Goal: Information Seeking & Learning: Learn about a topic

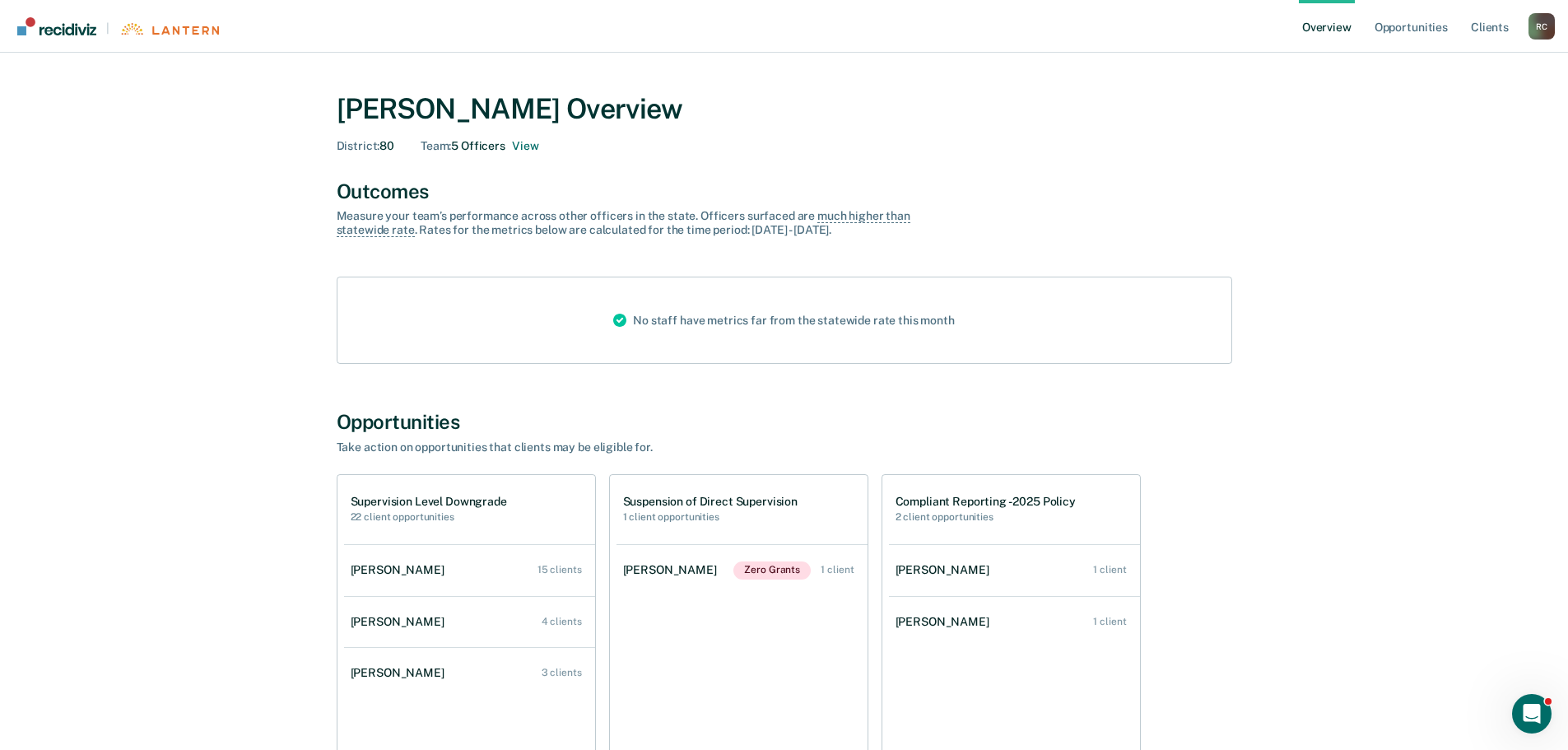
scroll to position [83, 0]
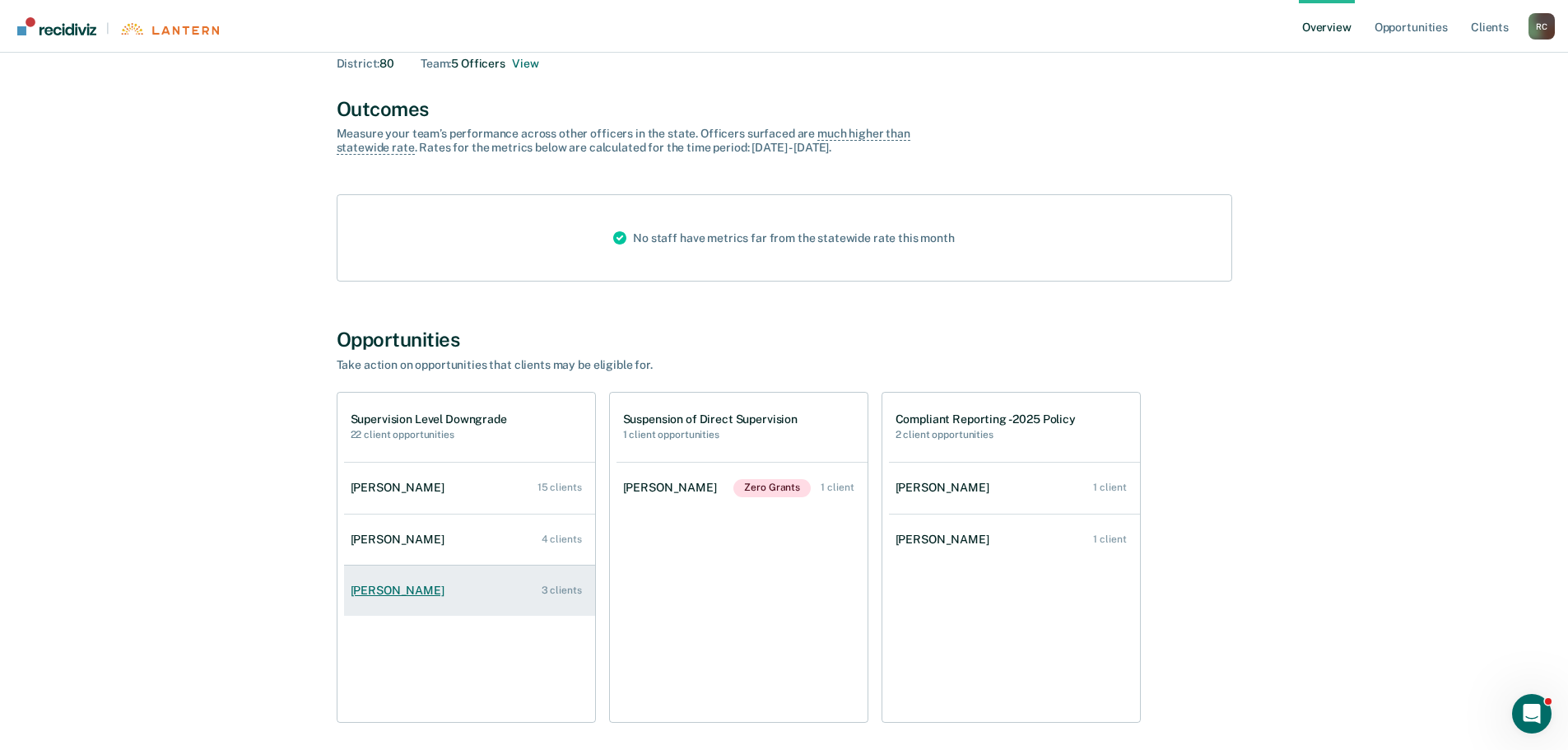
click at [380, 587] on div "[PERSON_NAME]" at bounding box center [401, 591] width 101 height 14
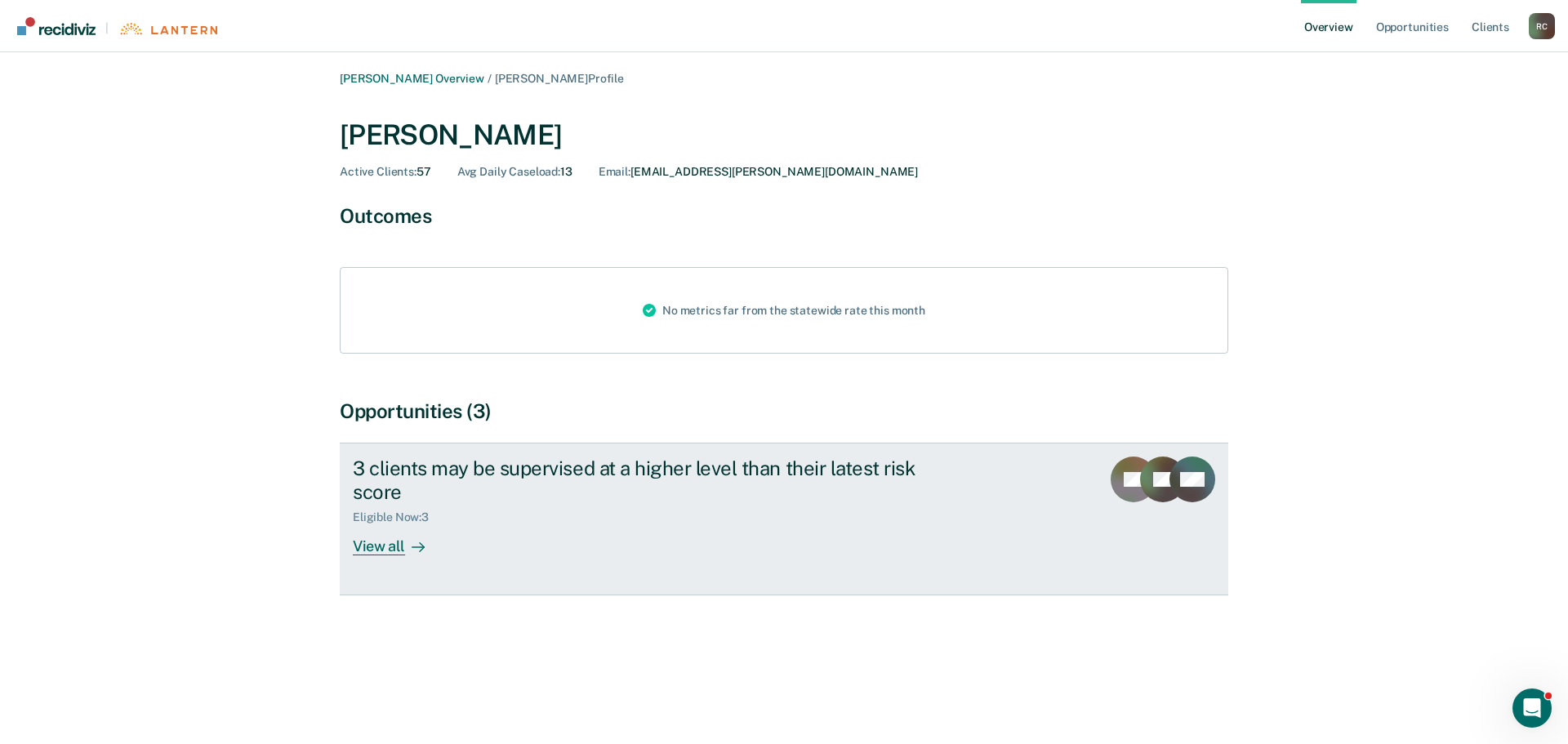
click at [390, 547] on div "View all" at bounding box center [398, 538] width 91 height 32
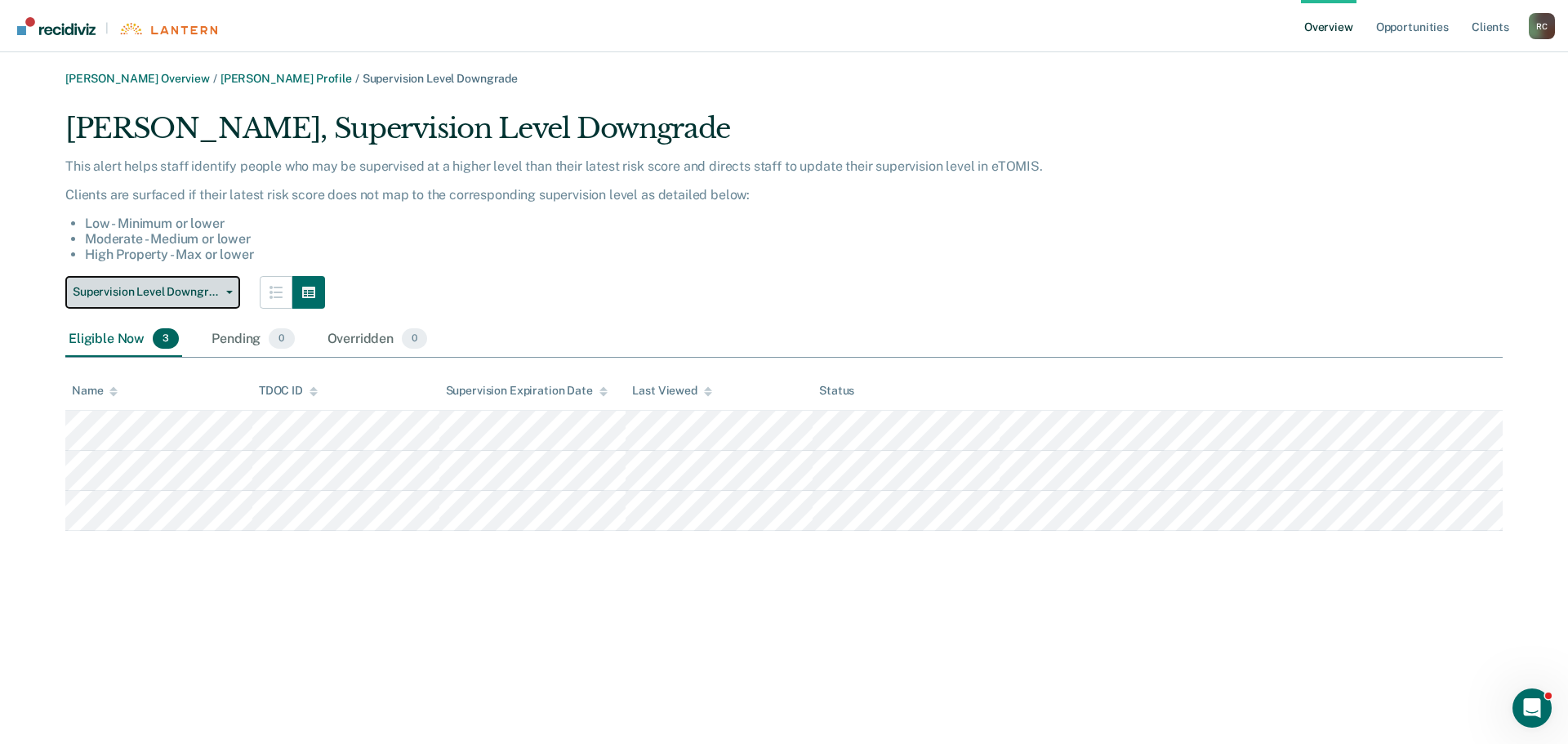
click at [225, 289] on button "Supervision Level Downgrade" at bounding box center [153, 292] width 175 height 32
click at [300, 193] on p "Clients are surfaced if their latest risk score does not map to the correspondi…" at bounding box center [654, 195] width 1176 height 15
click at [244, 335] on div "Pending 0" at bounding box center [253, 340] width 89 height 36
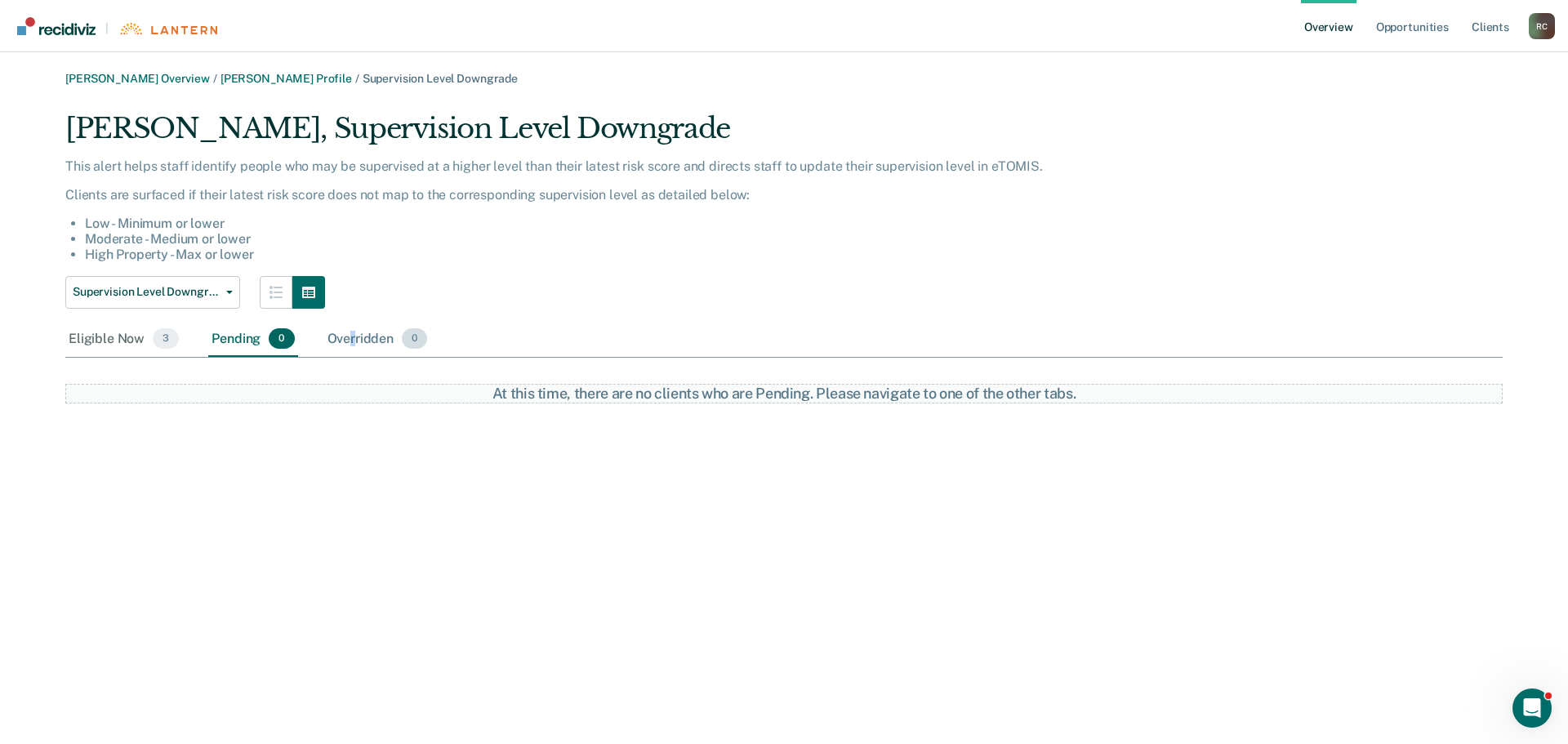
click at [353, 335] on div "Overridden 0" at bounding box center [377, 340] width 107 height 36
click at [104, 338] on div "Eligible Now 3" at bounding box center [124, 340] width 117 height 36
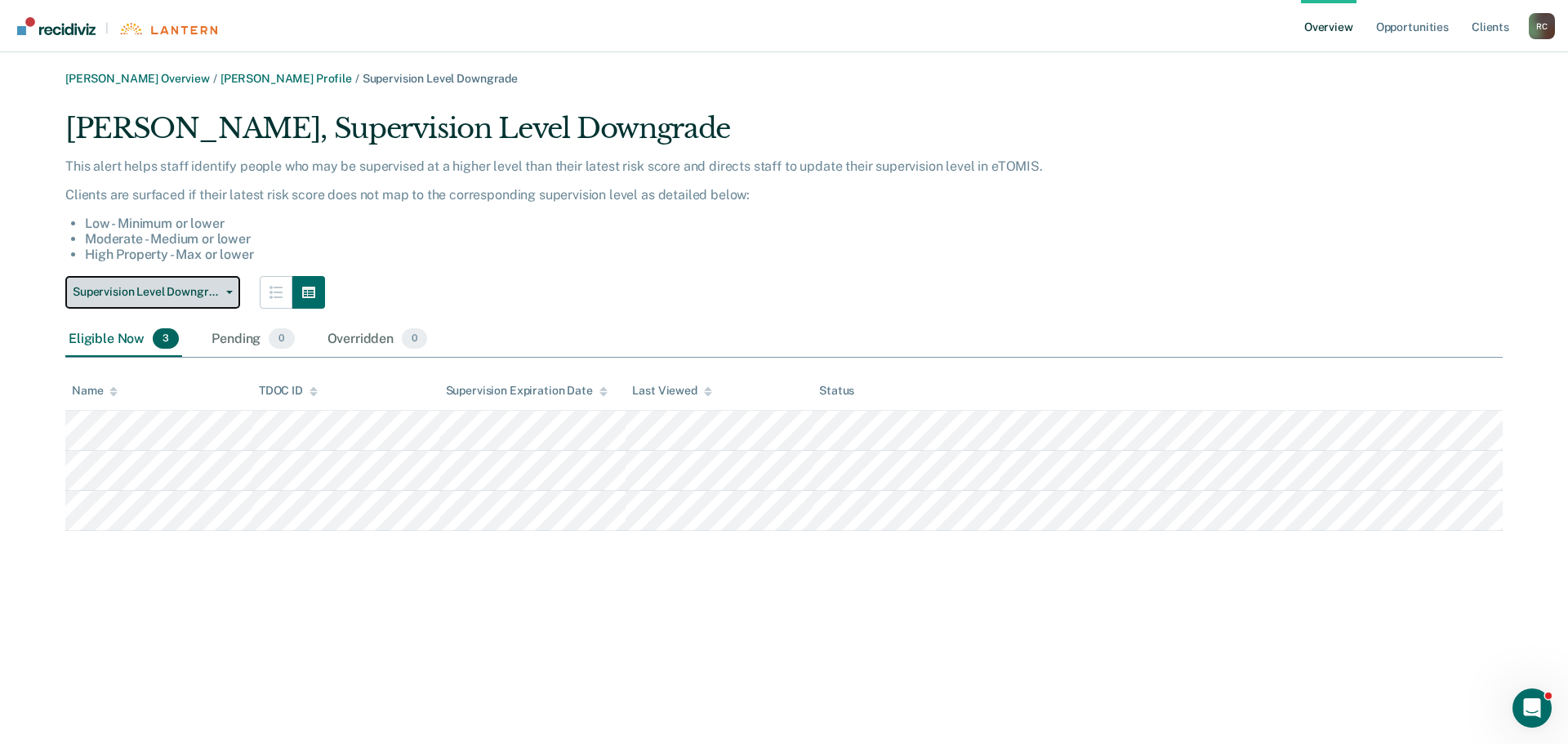
click at [228, 286] on button "Supervision Level Downgrade" at bounding box center [153, 292] width 175 height 32
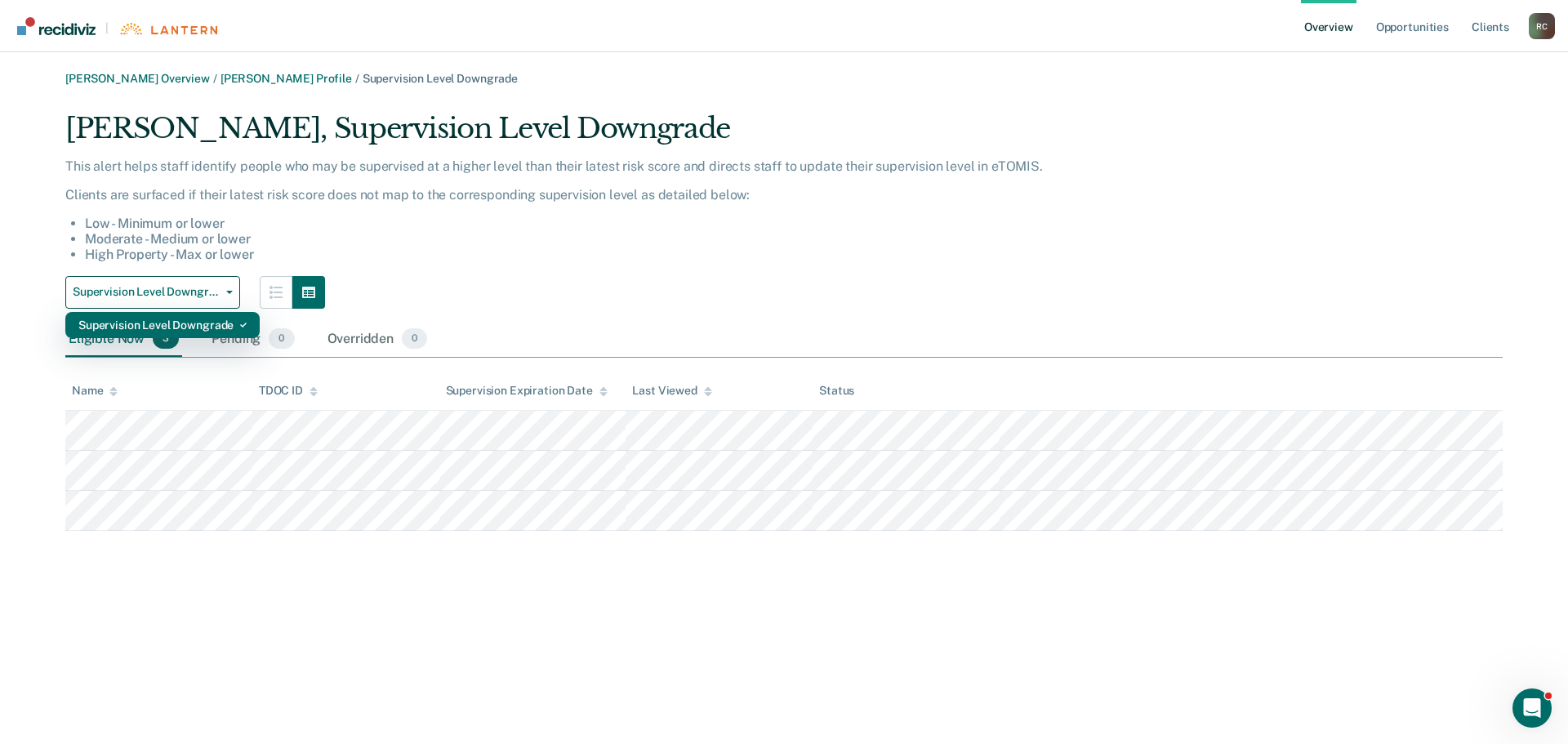
click at [207, 319] on div "Supervision Level Downgrade" at bounding box center [162, 325] width 168 height 26
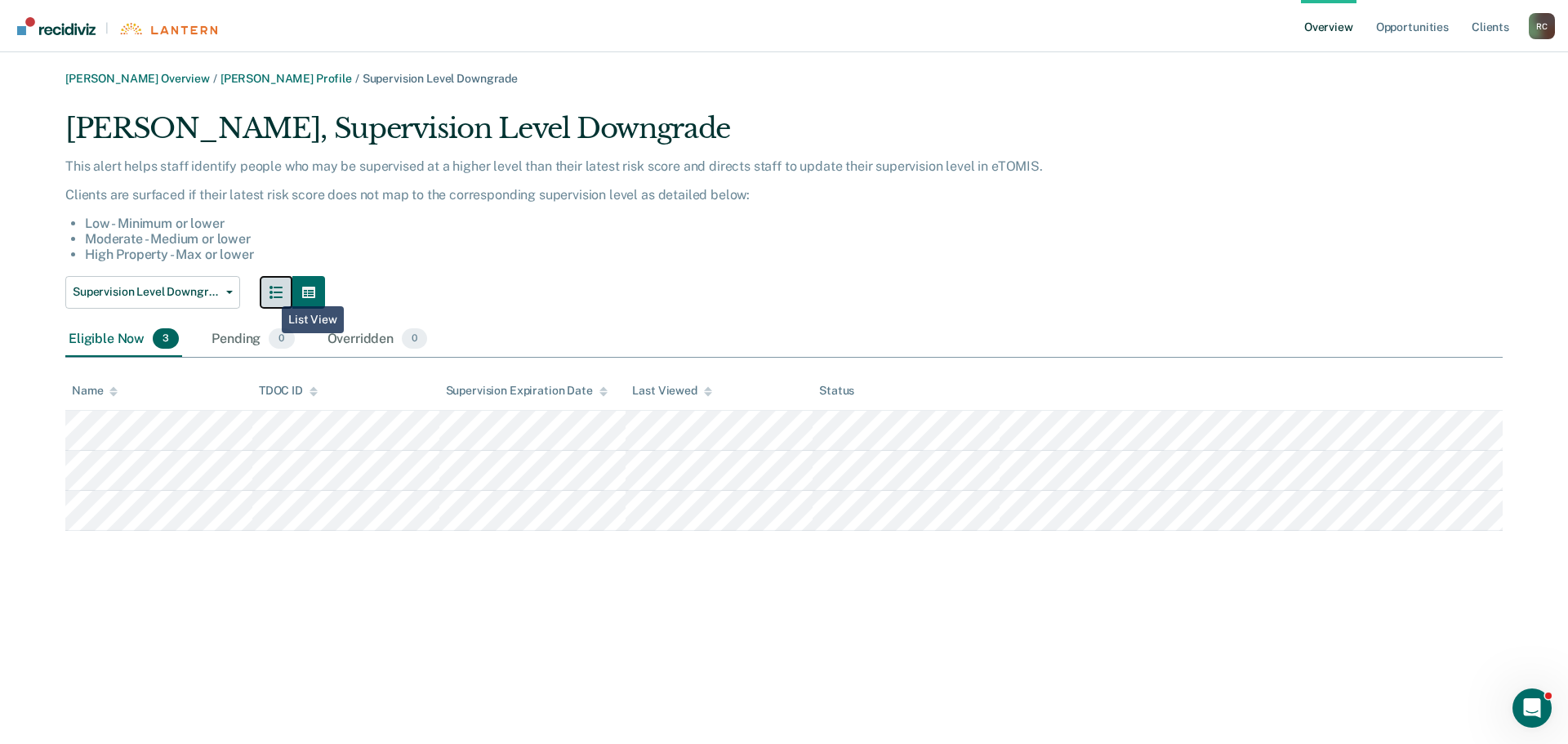
click at [276, 288] on icon "button" at bounding box center [276, 292] width 13 height 13
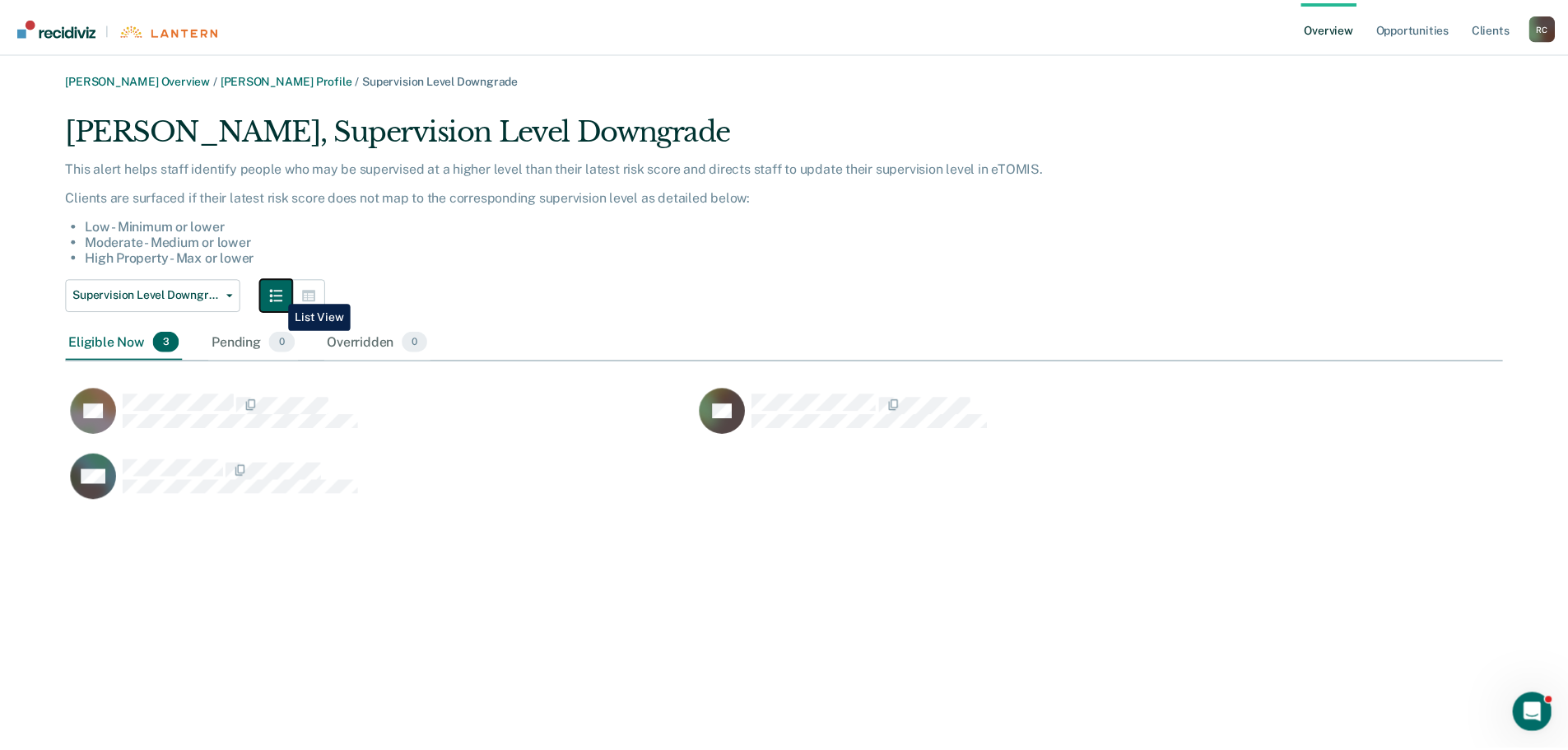
scroll to position [394, 1436]
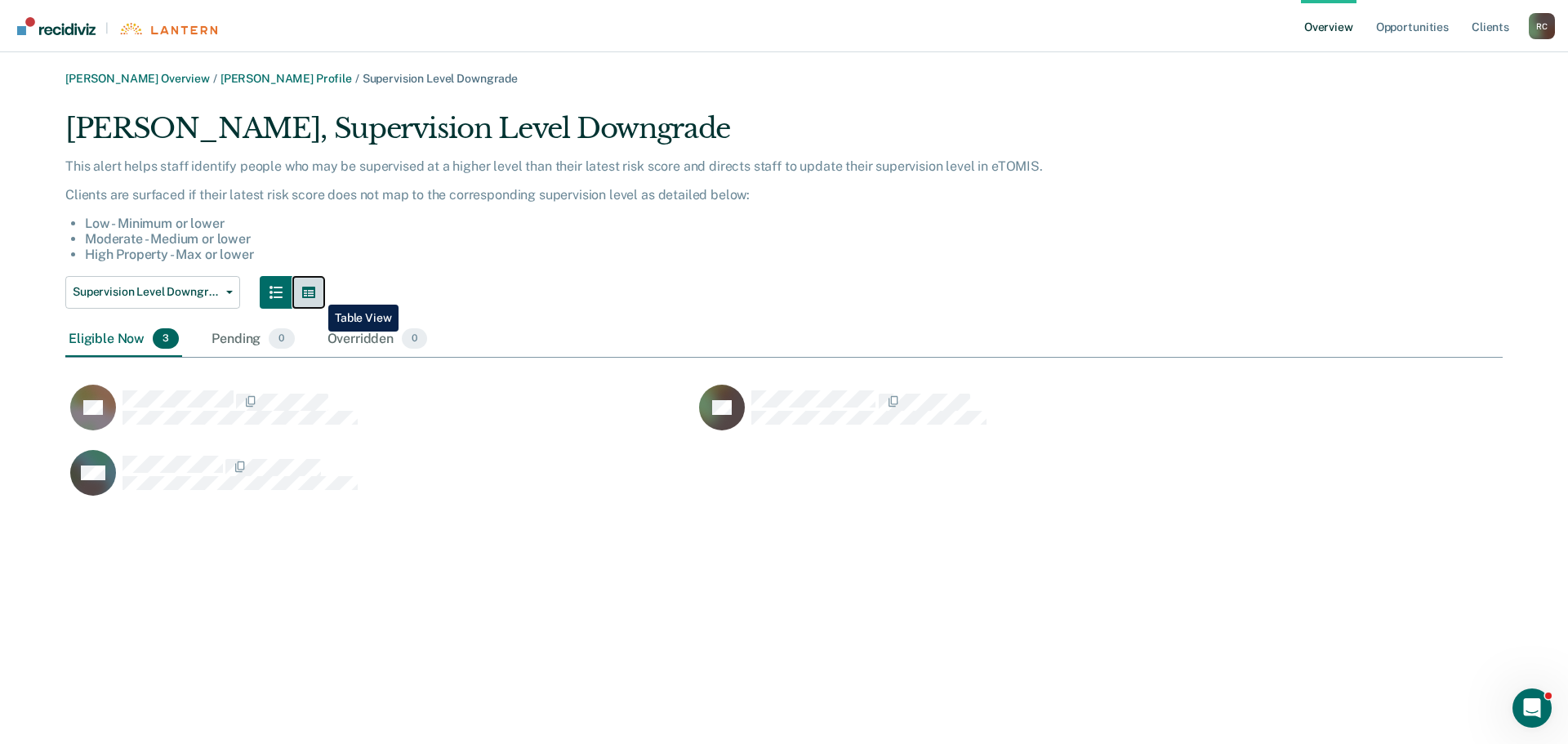
click at [316, 293] on button "button" at bounding box center [309, 292] width 32 height 32
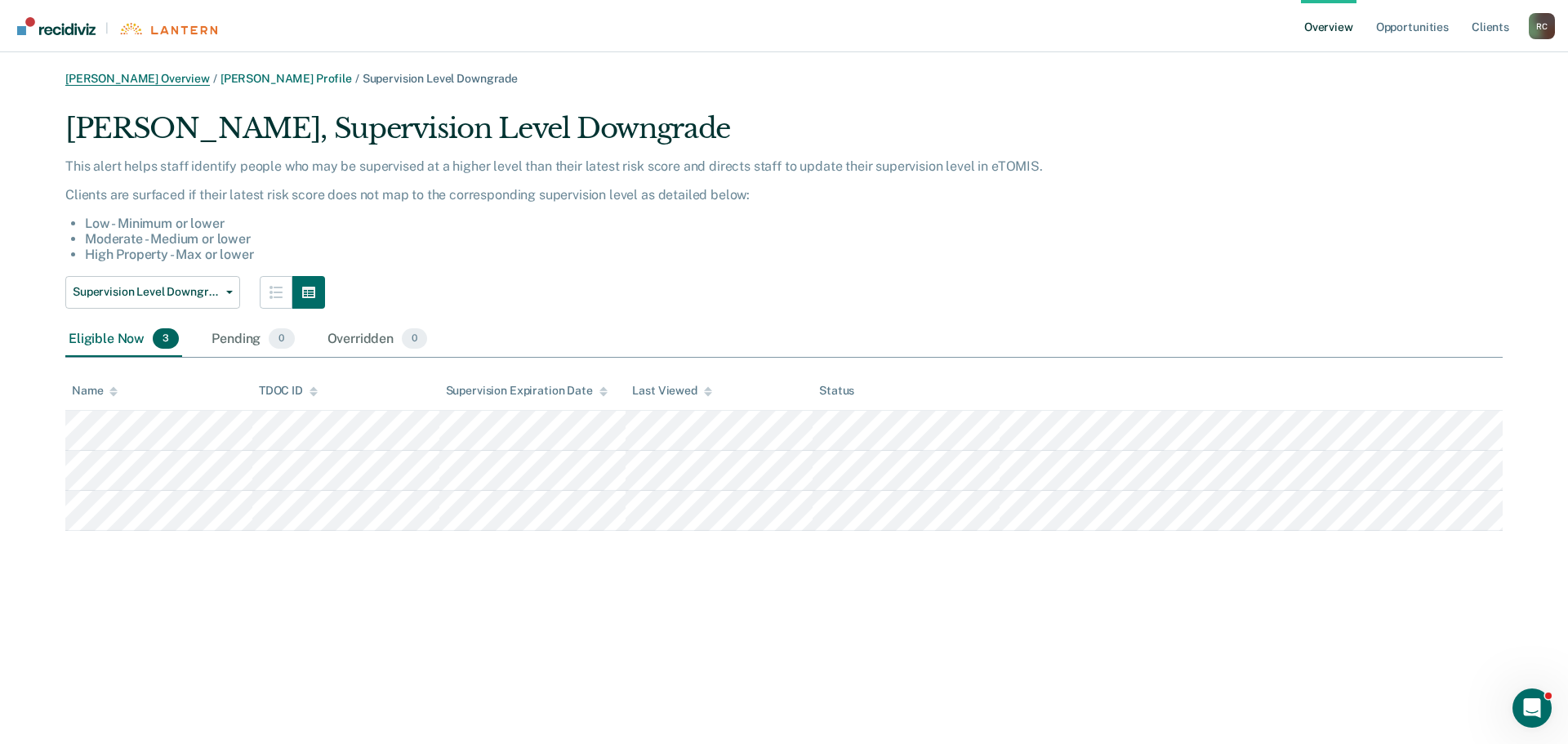
click at [125, 75] on link "[PERSON_NAME] Overview" at bounding box center [137, 78] width 144 height 14
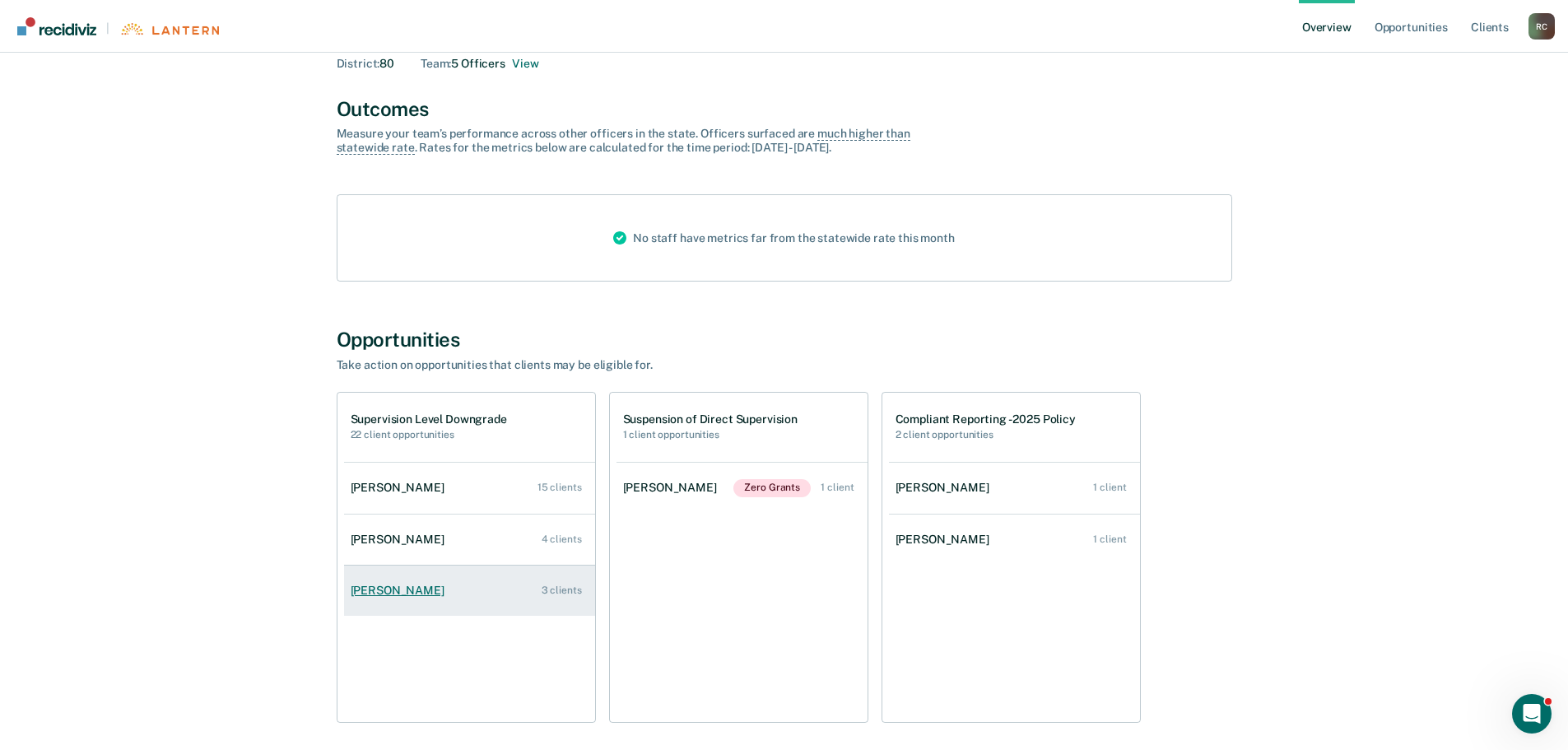
scroll to position [154, 0]
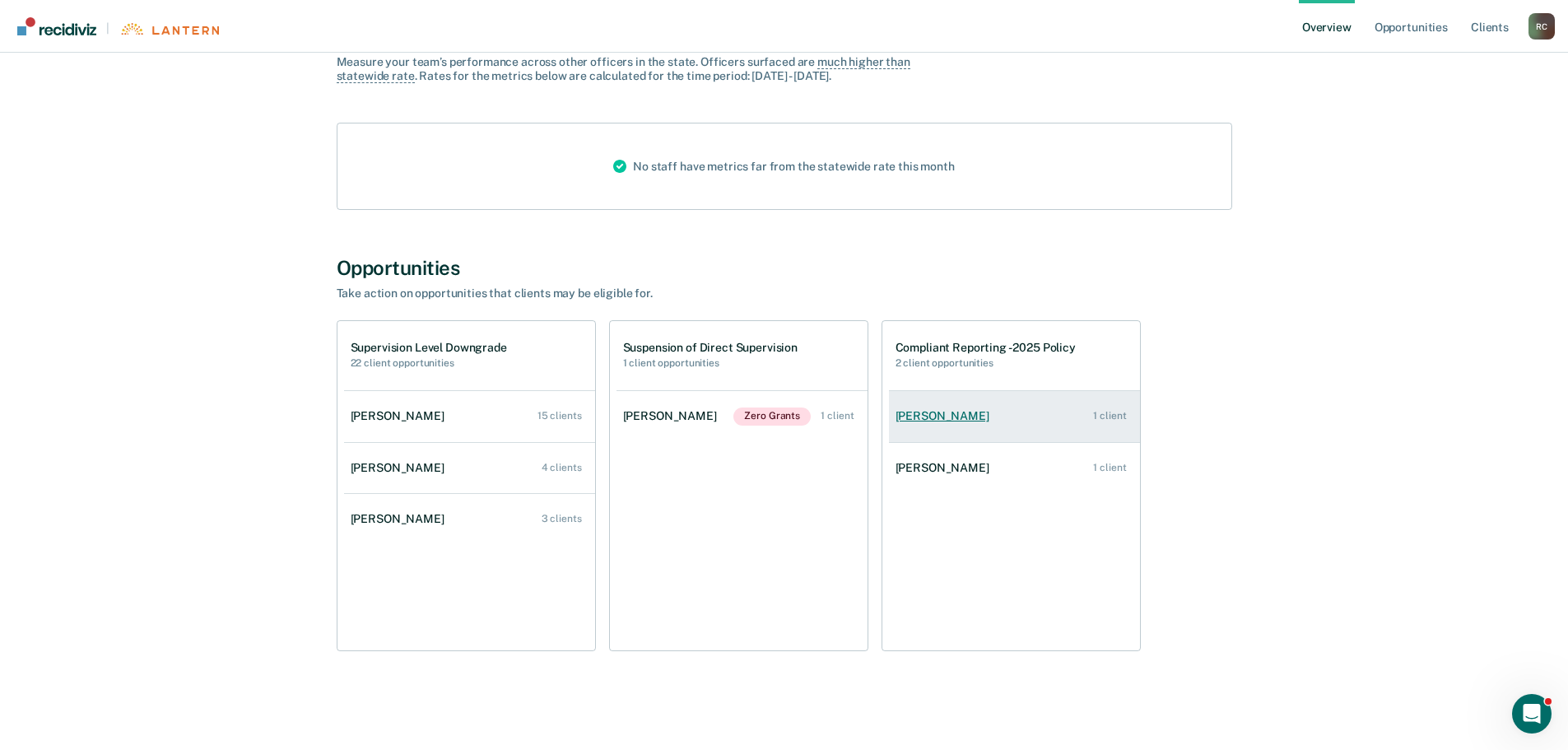
click at [929, 417] on div "[PERSON_NAME]" at bounding box center [945, 416] width 101 height 14
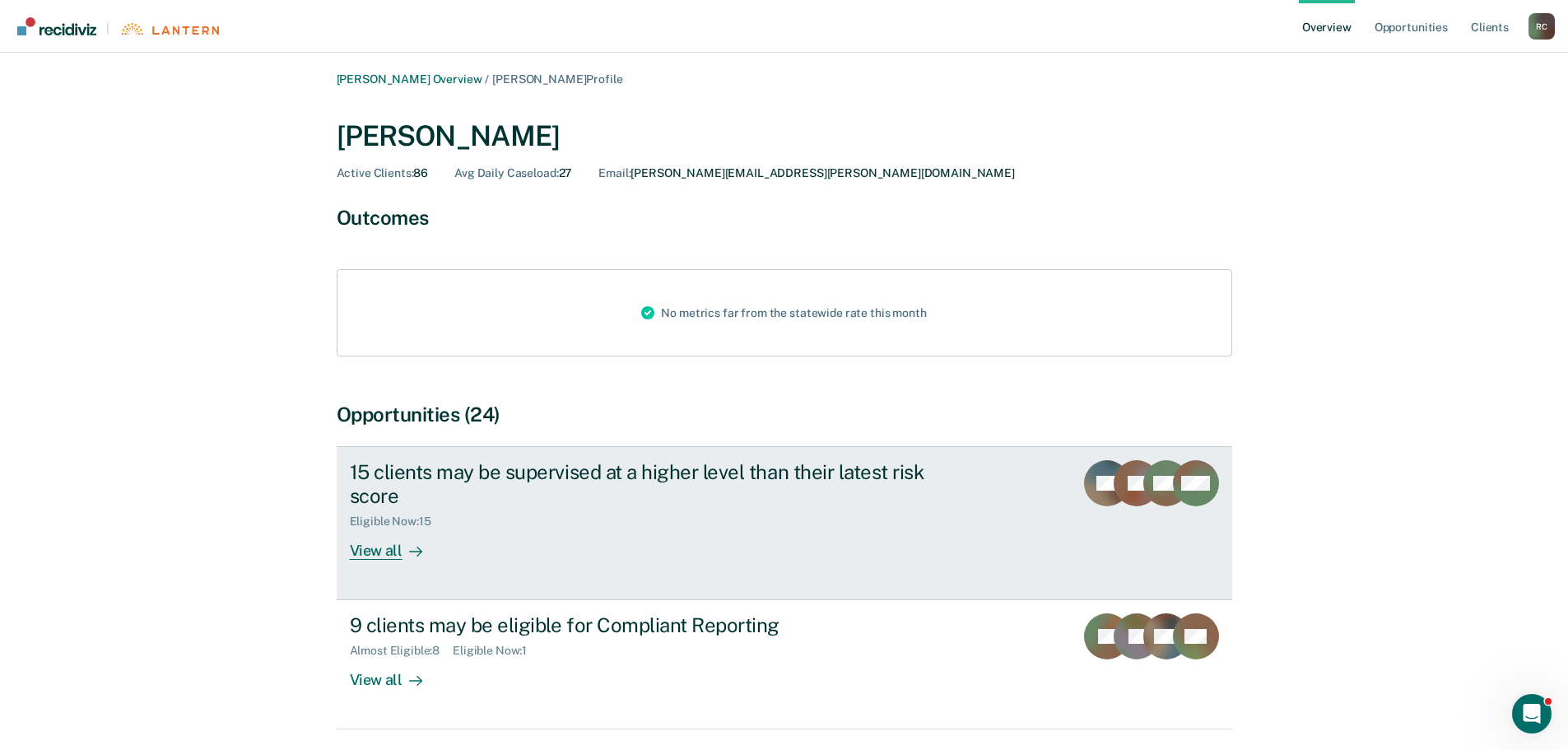
scroll to position [65, 0]
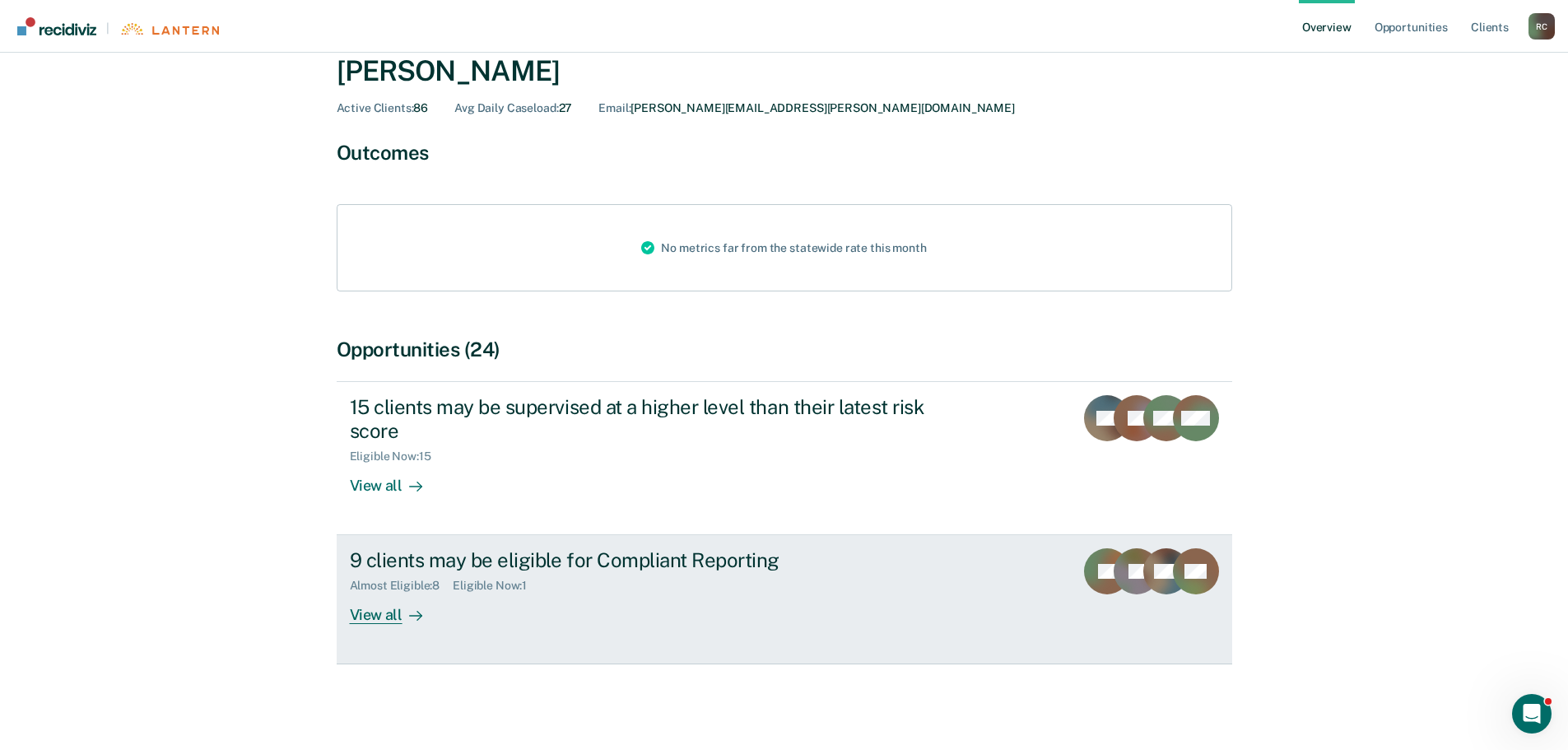
click at [380, 618] on div "View all" at bounding box center [396, 608] width 92 height 32
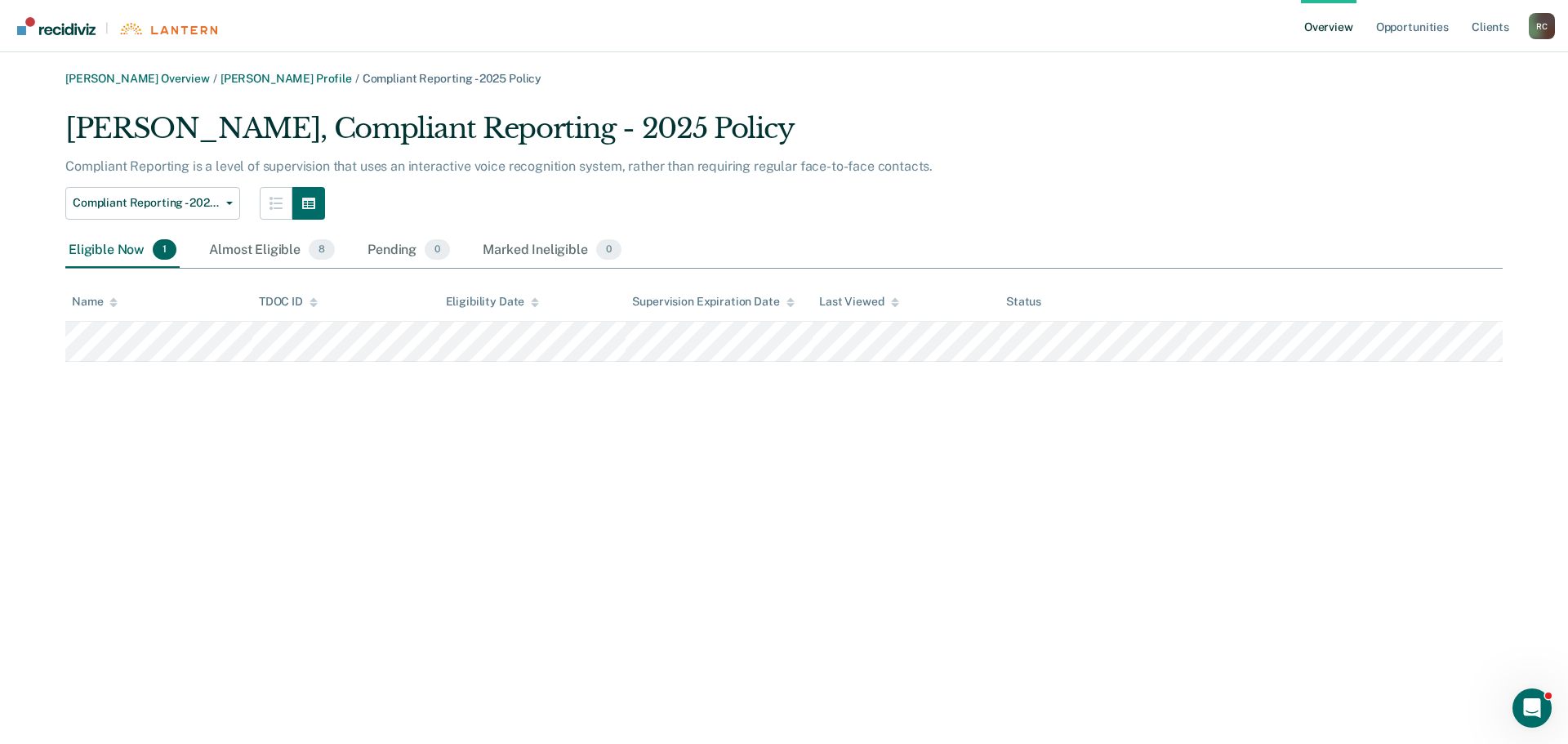
click at [826, 170] on p "Compliant Reporting is a level of supervision that uses an interactive voice re…" at bounding box center [499, 166] width 867 height 15
click at [267, 253] on div "Almost Eligible 8" at bounding box center [271, 251] width 132 height 36
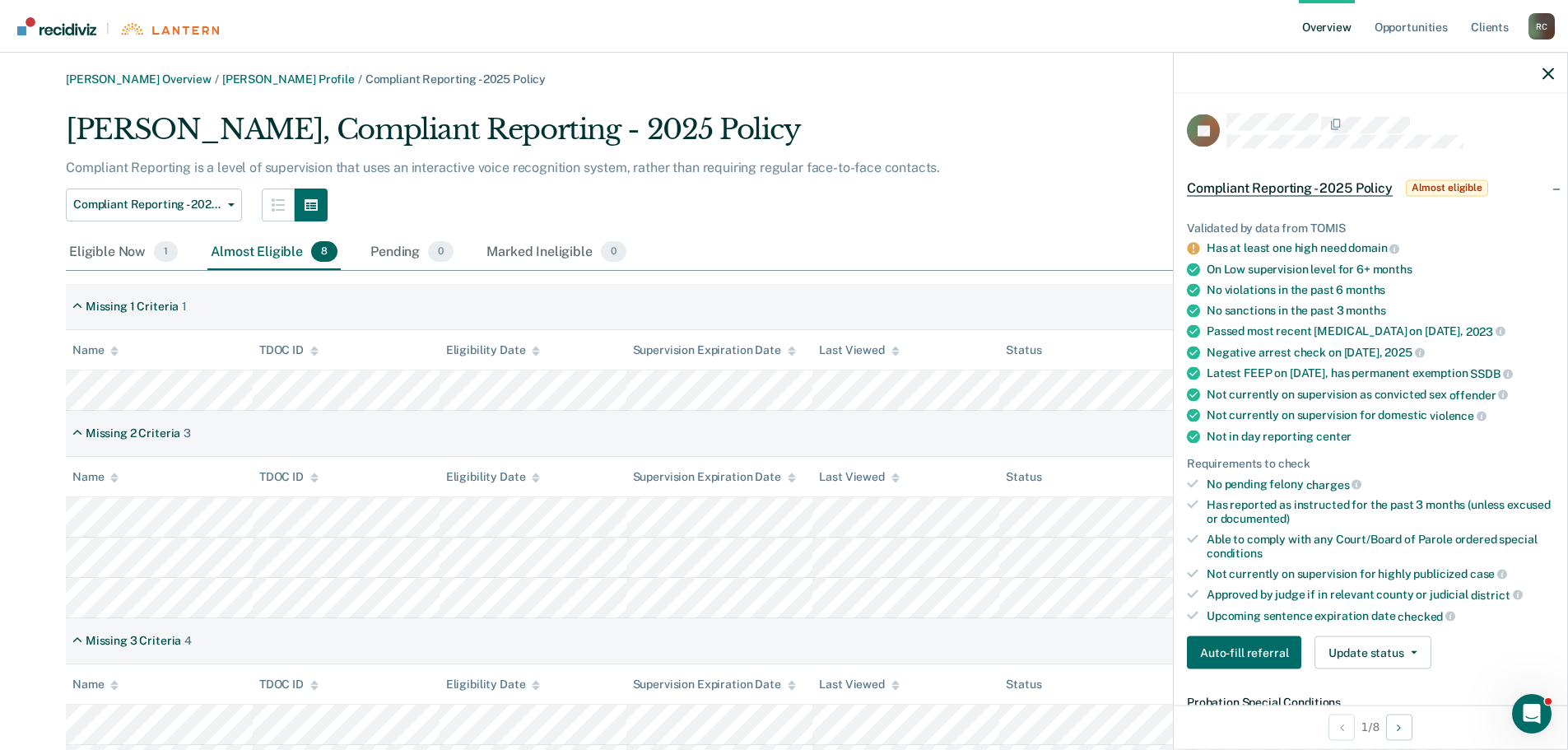
click at [778, 216] on div "Compliant Reporting - 2025 Policy Compliant Reporting - 2025 Policy Supervision…" at bounding box center [655, 205] width 1177 height 33
click at [126, 251] on div "Eligible Now 1" at bounding box center [124, 253] width 115 height 36
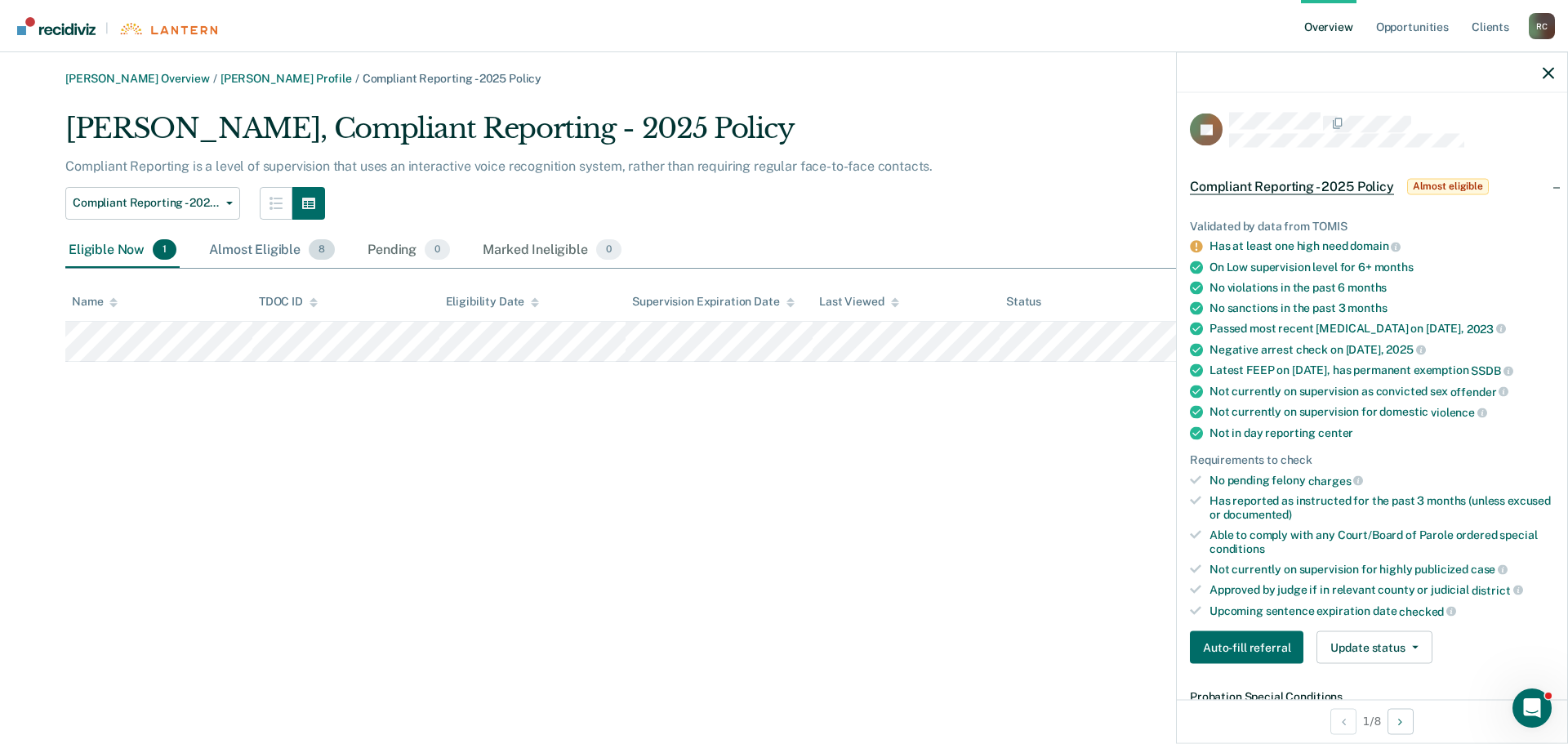
click at [289, 249] on div "Almost Eligible 8" at bounding box center [271, 251] width 132 height 36
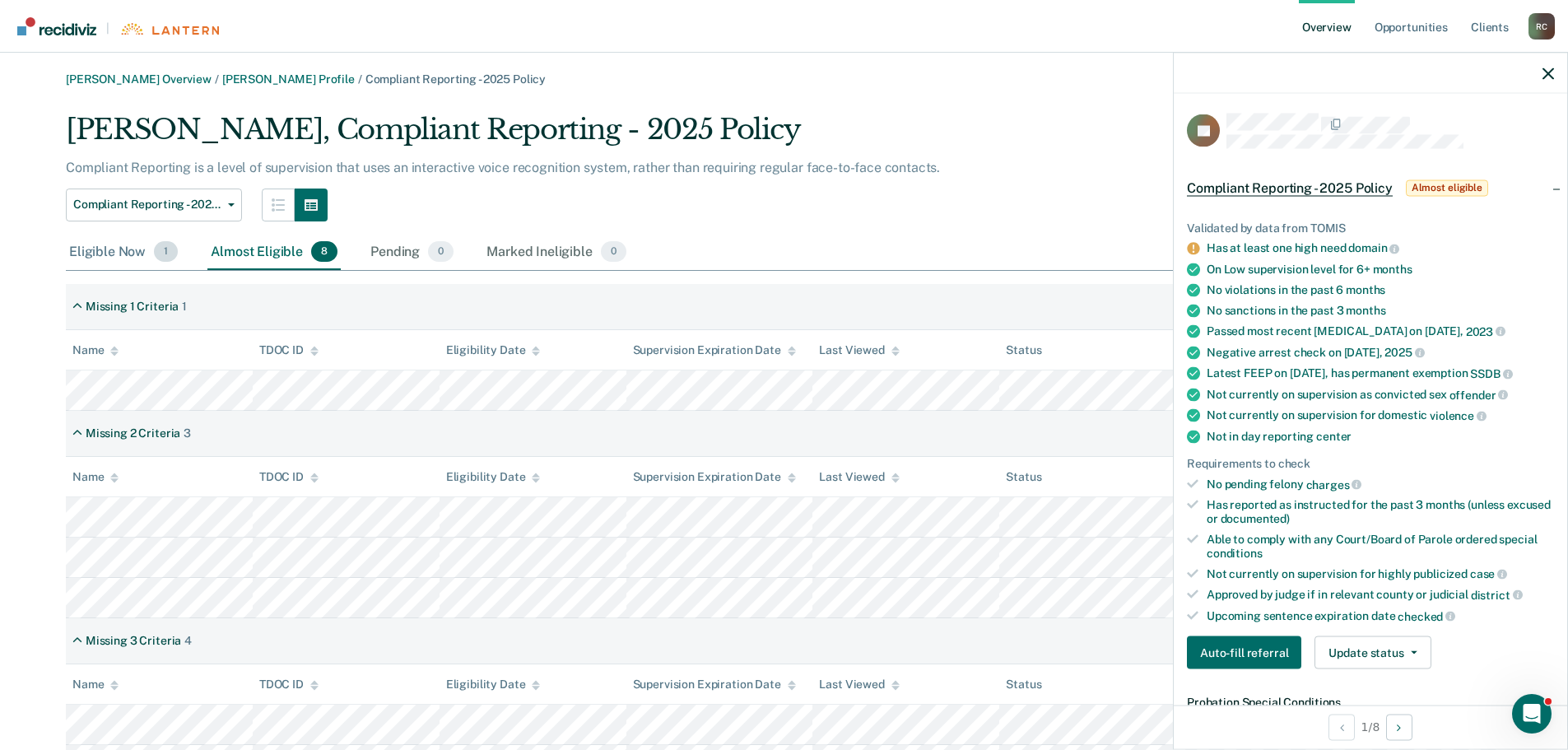
click at [95, 252] on div "Eligible Now 1" at bounding box center [124, 253] width 115 height 36
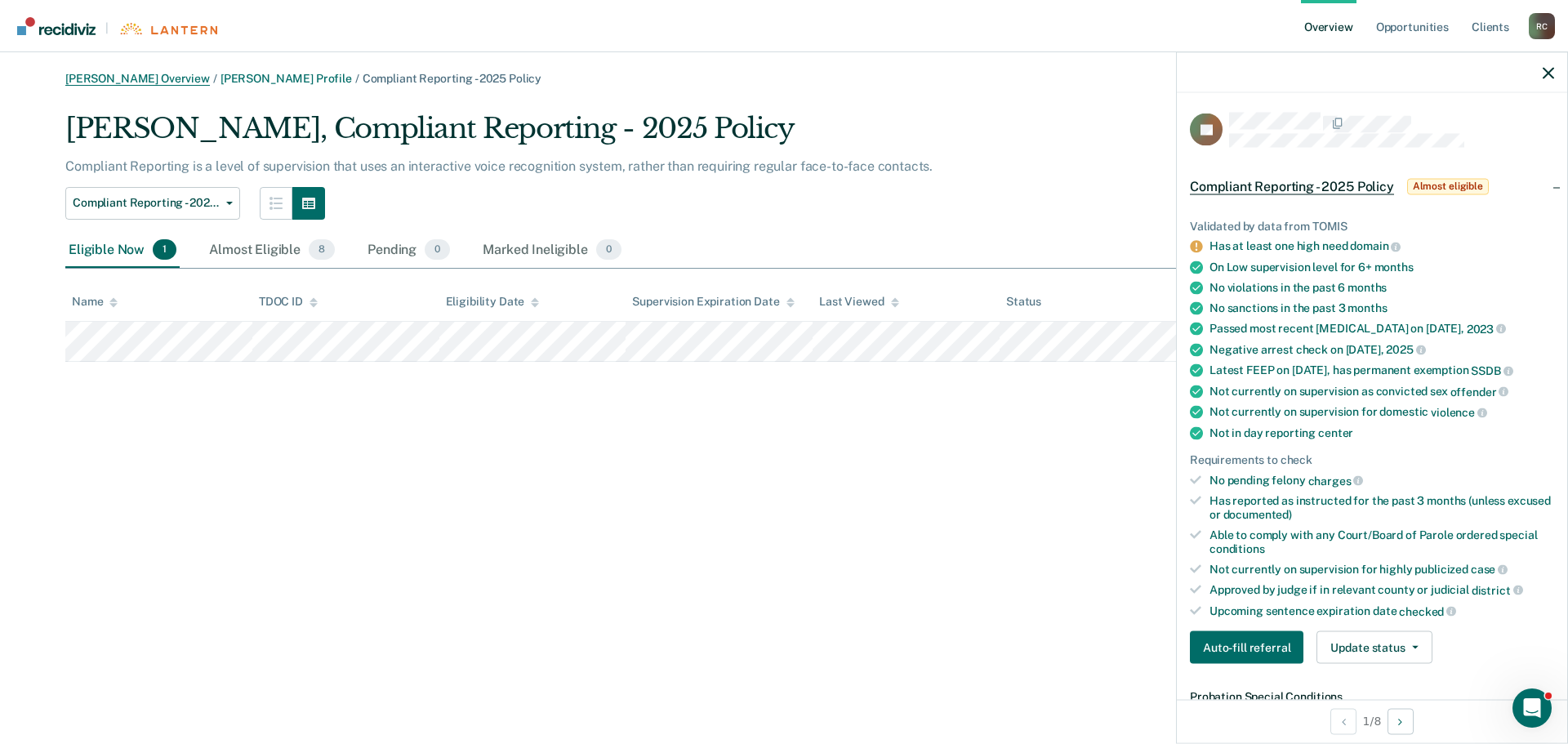
click at [138, 77] on link "[PERSON_NAME] Overview" at bounding box center [137, 78] width 144 height 14
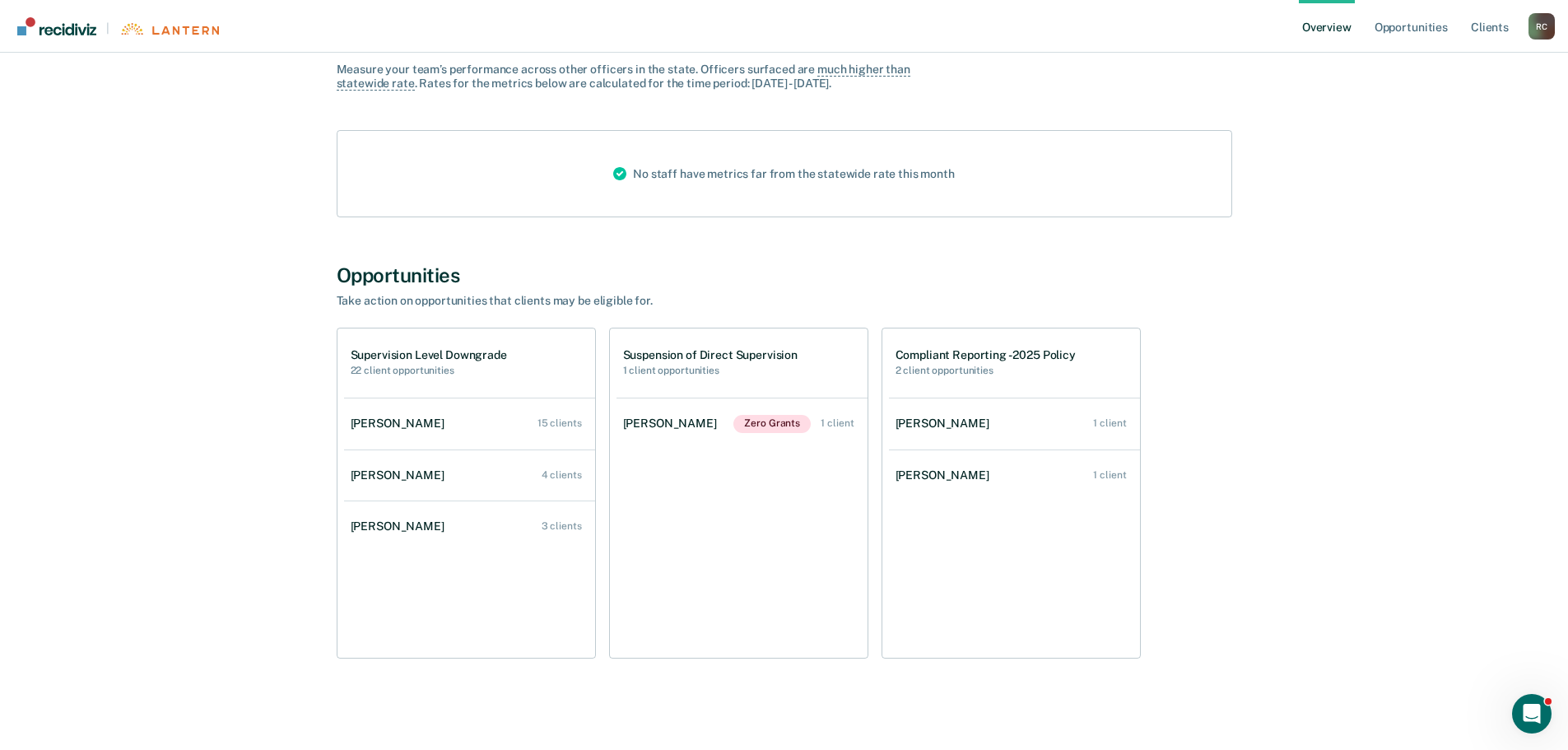
scroll to position [154, 0]
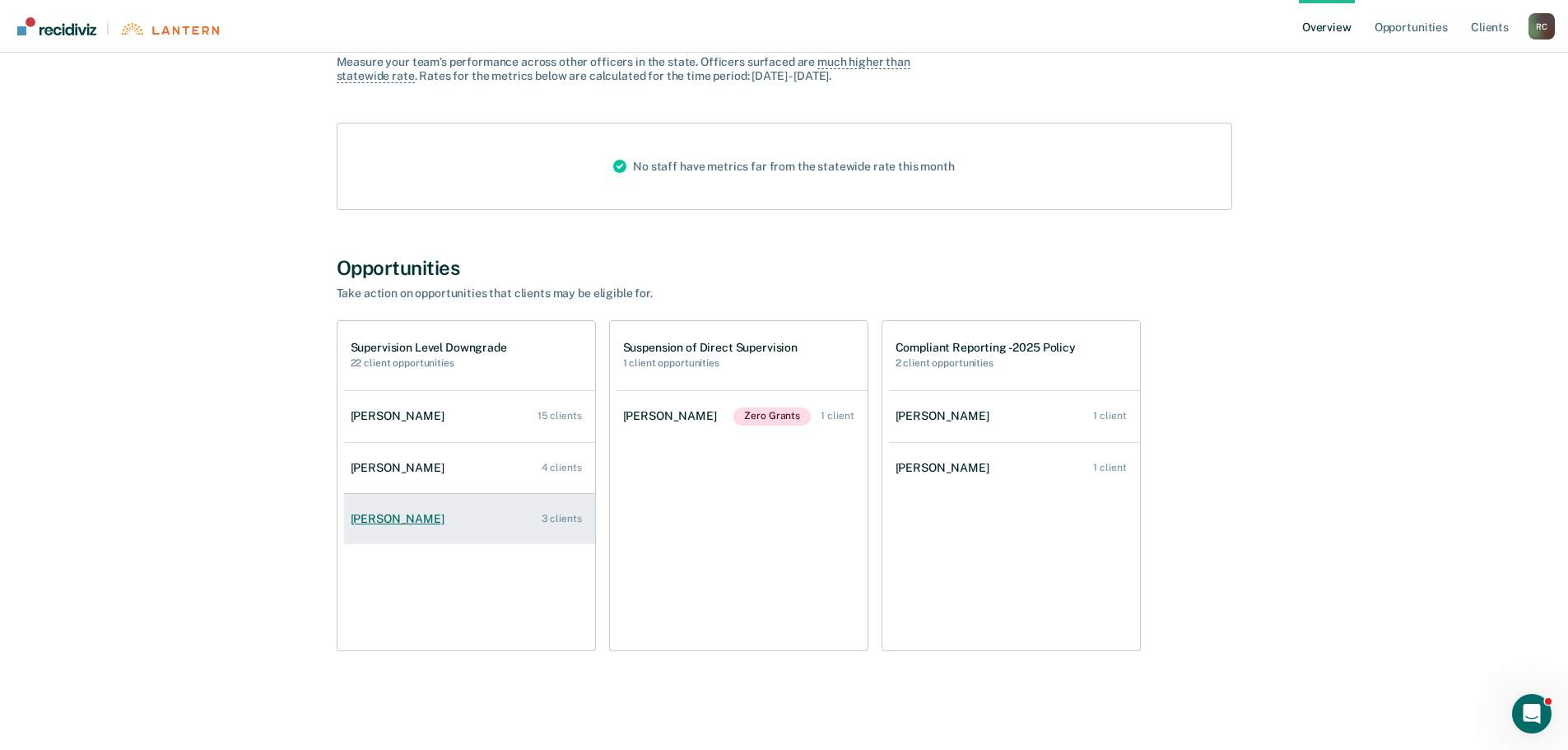
click at [373, 519] on div "[PERSON_NAME]" at bounding box center [401, 519] width 101 height 14
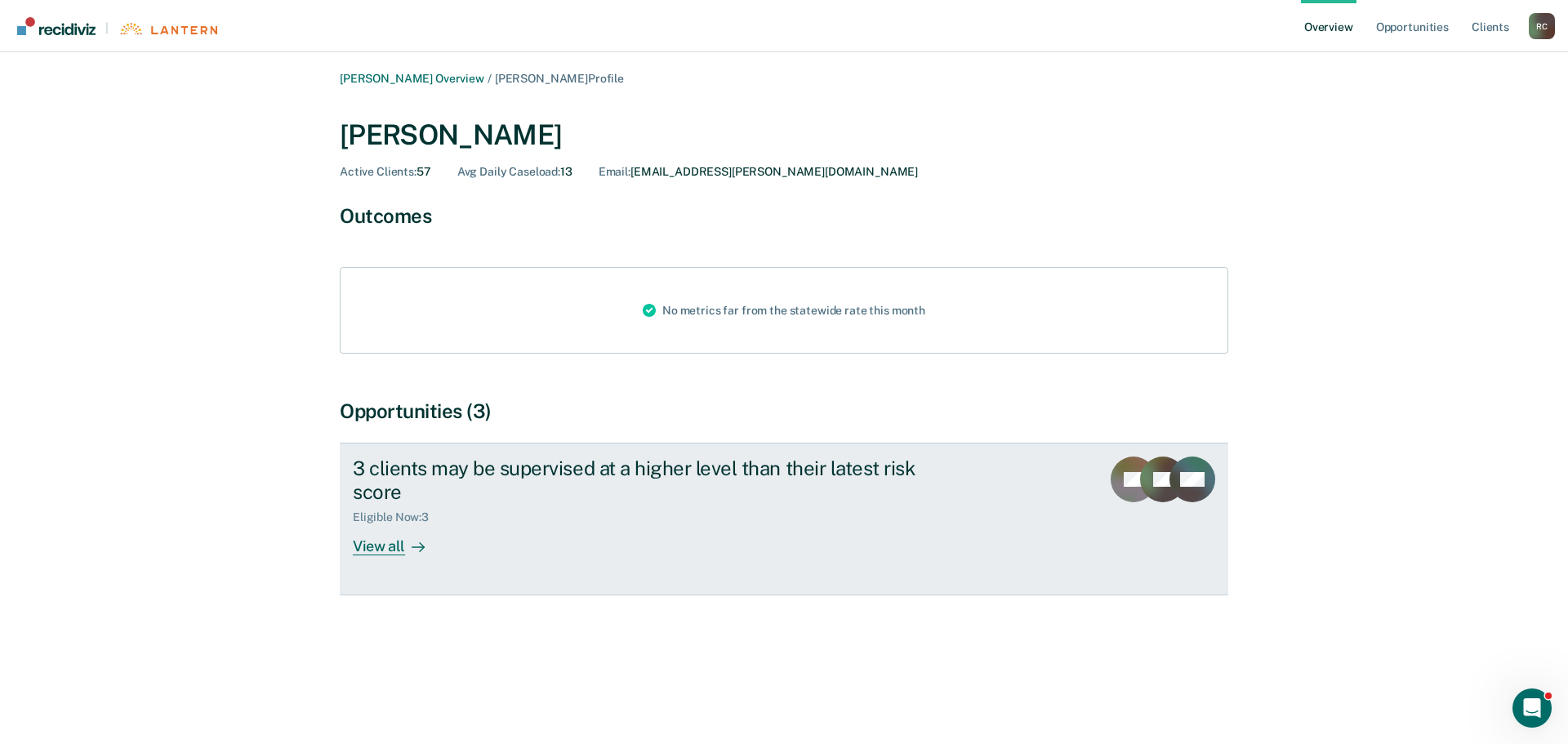
click at [395, 550] on div "View all" at bounding box center [398, 538] width 91 height 32
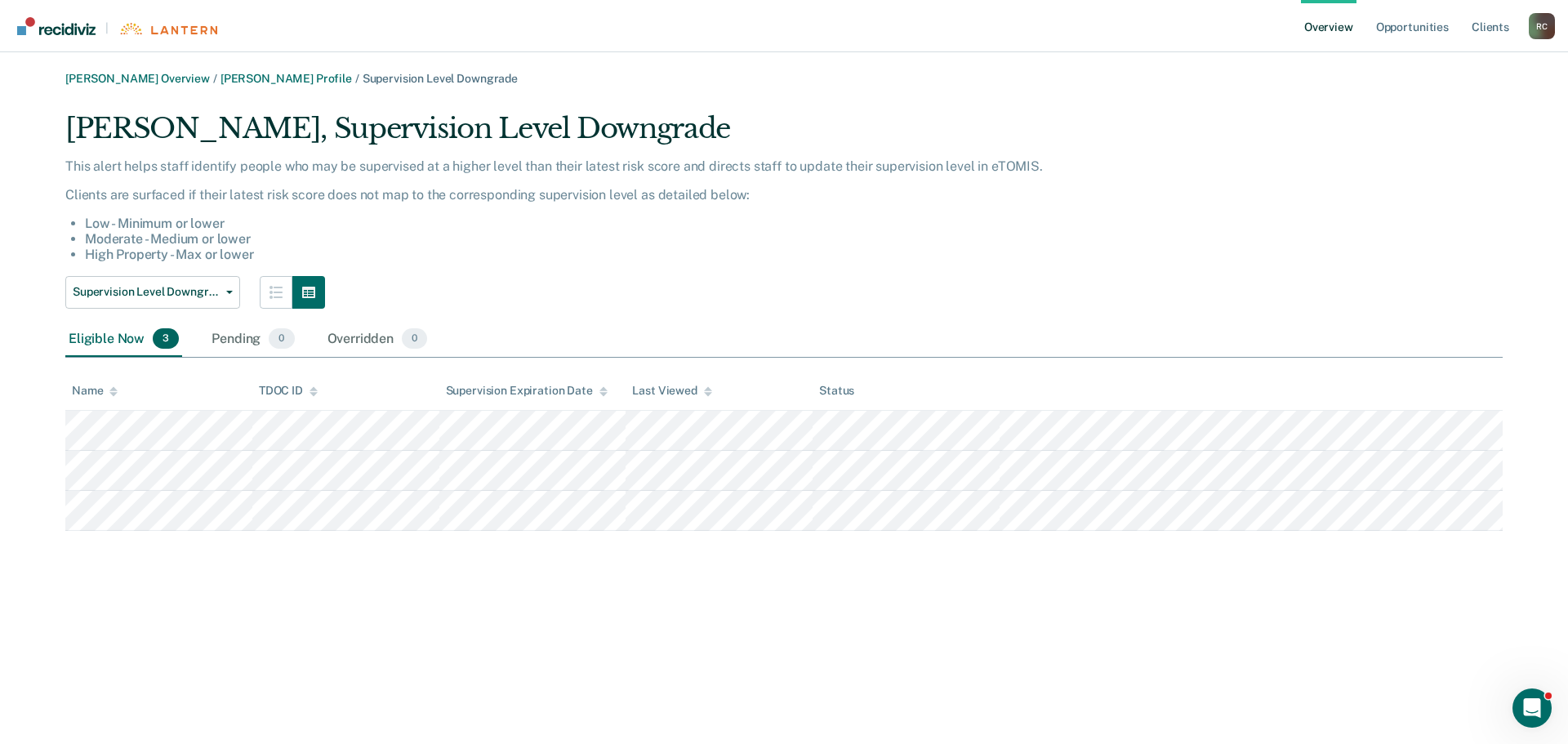
click at [106, 339] on div "Eligible Now 3" at bounding box center [124, 340] width 117 height 36
click at [160, 295] on span "Supervision Level Downgrade" at bounding box center [146, 292] width 147 height 14
click at [275, 195] on p "Clients are surfaced if their latest risk score does not map to the correspondi…" at bounding box center [654, 195] width 1176 height 15
click at [192, 128] on div "[PERSON_NAME], Supervision Level Downgrade" at bounding box center [654, 135] width 1176 height 47
click at [245, 70] on main "[PERSON_NAME] Overview / [PERSON_NAME] Profile / Supervision Level Downgrade [P…" at bounding box center [784, 398] width 1568 height 692
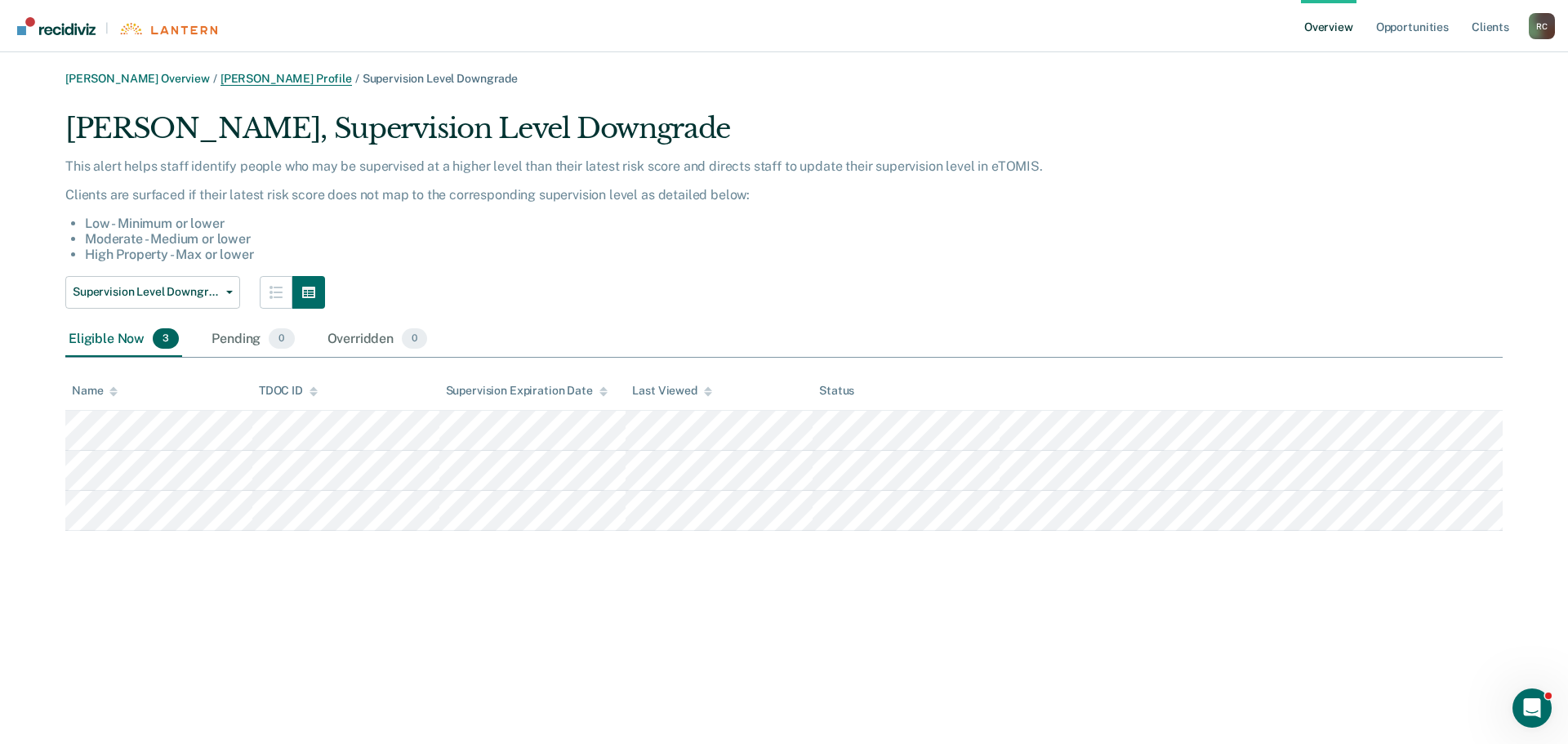
click at [245, 73] on link "[PERSON_NAME] Profile" at bounding box center [286, 78] width 131 height 14
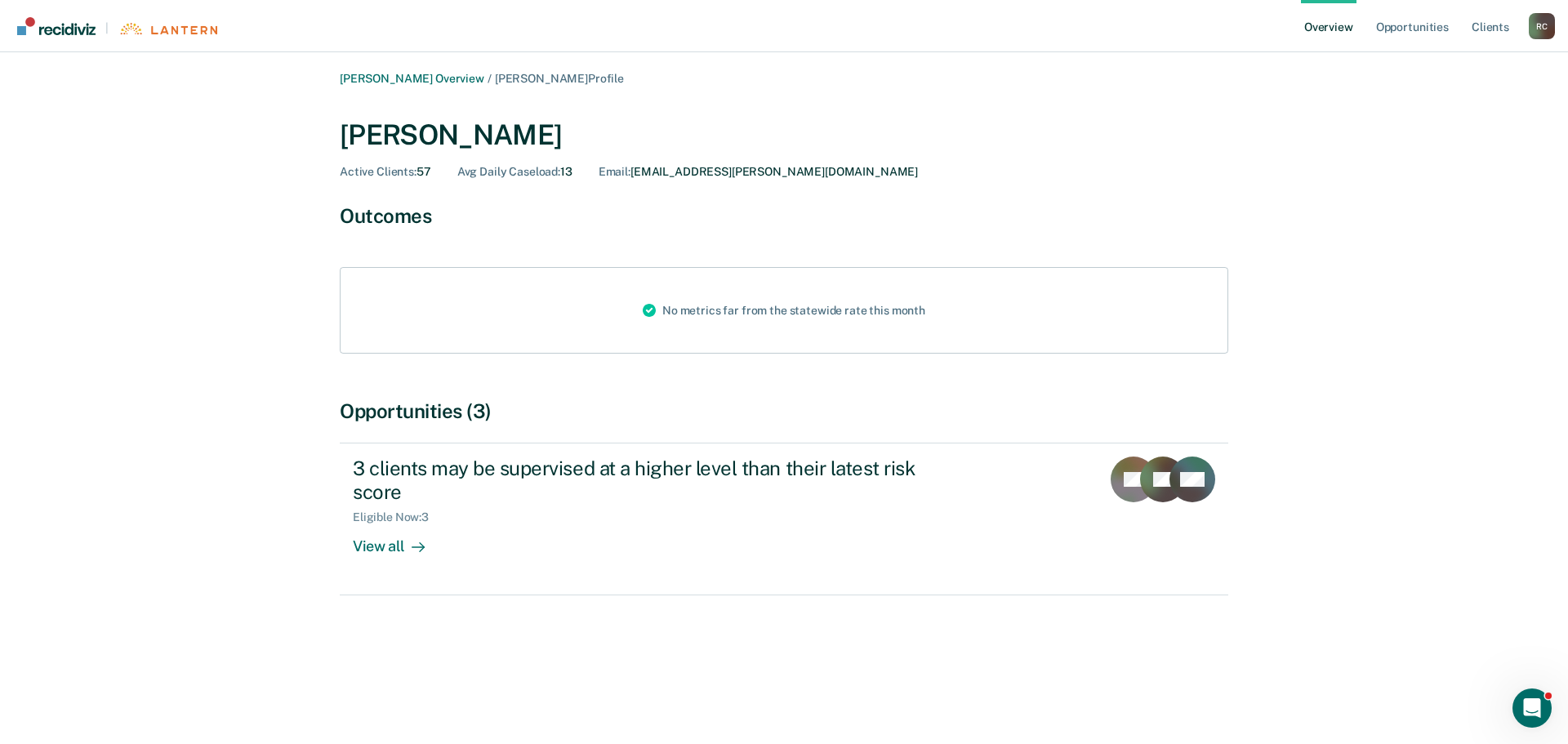
click at [414, 217] on div "Outcomes" at bounding box center [784, 216] width 889 height 24
click at [1547, 28] on div "R C" at bounding box center [1542, 26] width 26 height 26
click at [1431, 109] on link "Log Out" at bounding box center [1477, 106] width 131 height 14
